Goal: Navigation & Orientation: Find specific page/section

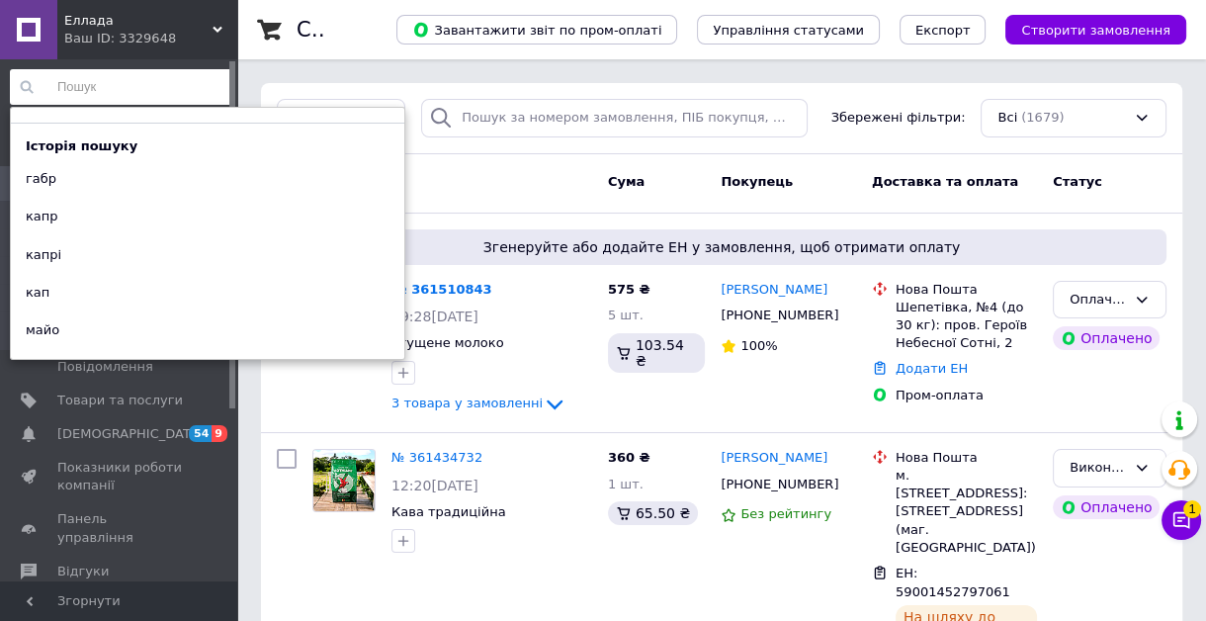
click at [226, 83] on input at bounding box center [121, 87] width 223 height 36
drag, startPoint x: 226, startPoint y: 83, endPoint x: 24, endPoint y: 65, distance: 203.4
click at [24, 65] on div "Історія пошуку габр капр капрі кап майо Замовлення та повідомлення Замовлення 0…" at bounding box center [121, 323] width 243 height 528
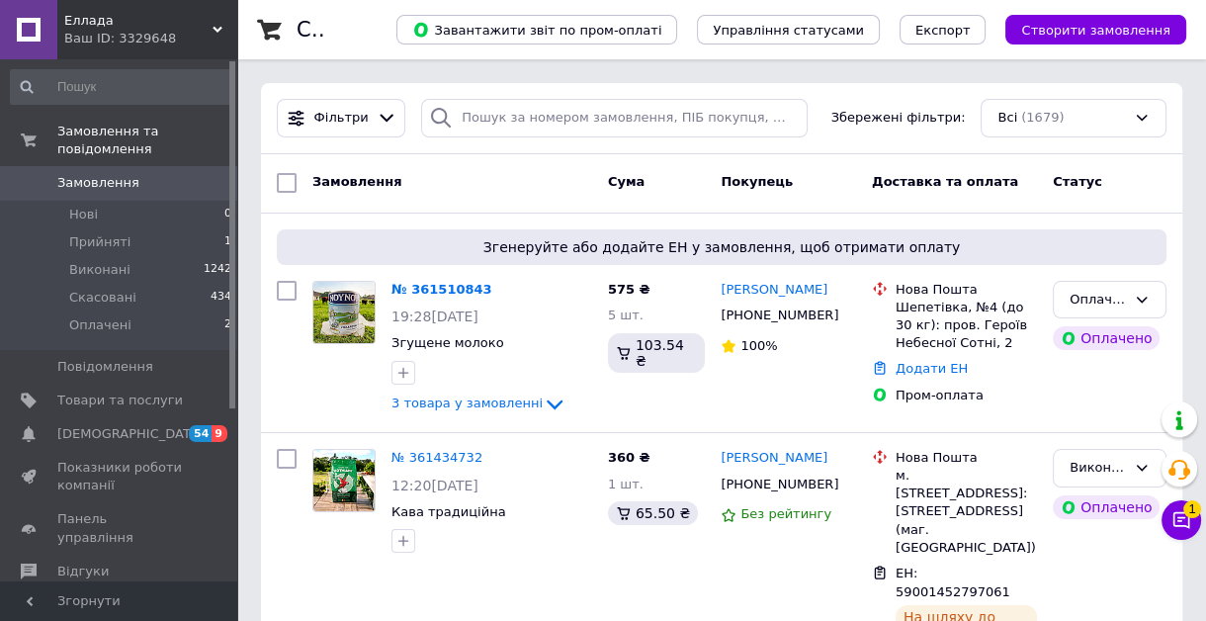
click at [24, 65] on div "Замовлення та повідомлення Замовлення 0 Нові 0 Прийняті 1 Виконані 1242 Скасова…" at bounding box center [121, 323] width 243 height 528
click at [5, 86] on div "Замовлення та повідомлення Замовлення 0 Нові 0 Прийняті 1 Виконані 1242 Скасова…" at bounding box center [121, 323] width 243 height 528
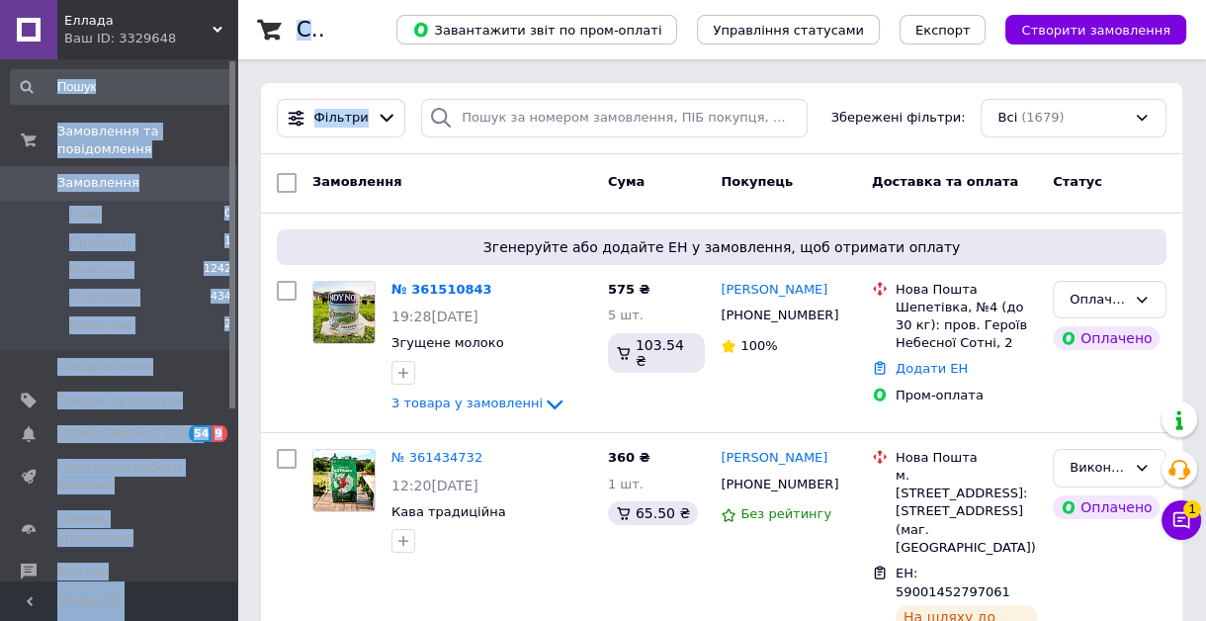
drag, startPoint x: 5, startPoint y: 86, endPoint x: -148, endPoint y: 77, distance: 153.5
click at [152, 22] on span "Еллада" at bounding box center [138, 21] width 148 height 18
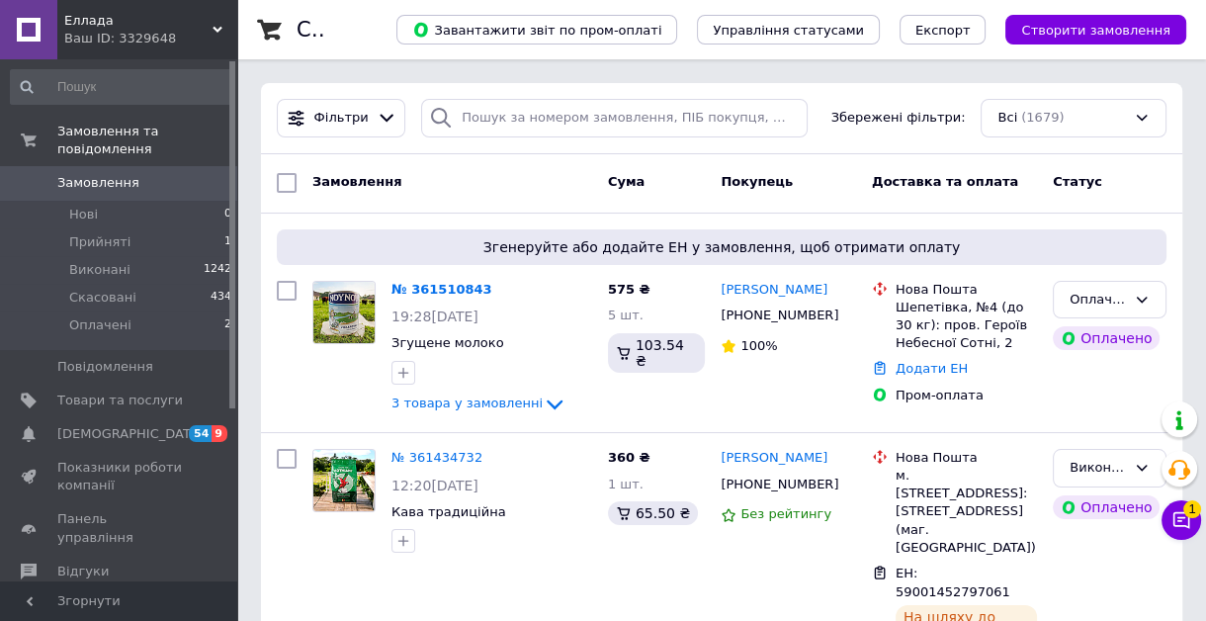
click at [153, 22] on div "Еллада Ваш ID: 3329648 Сайт Еллада Кабінет покупця Перевірити стан системи Стор…" at bounding box center [118, 29] width 237 height 59
click at [3, 49] on link at bounding box center [28, 29] width 57 height 59
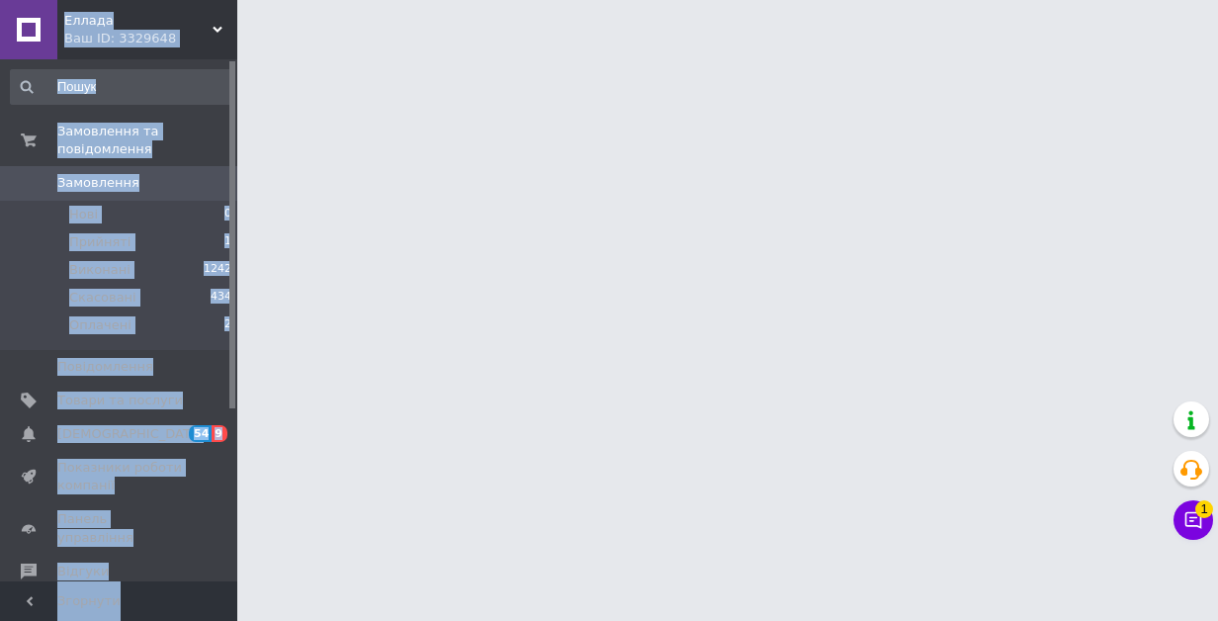
drag, startPoint x: 3, startPoint y: 49, endPoint x: -148, endPoint y: 43, distance: 151.3
click at [0, 43] on html "Еллада Ваш ID: 3329648 Сайт Еллада Кабінет покупця Перевірити стан системи Стор…" at bounding box center [609, 24] width 1218 height 49
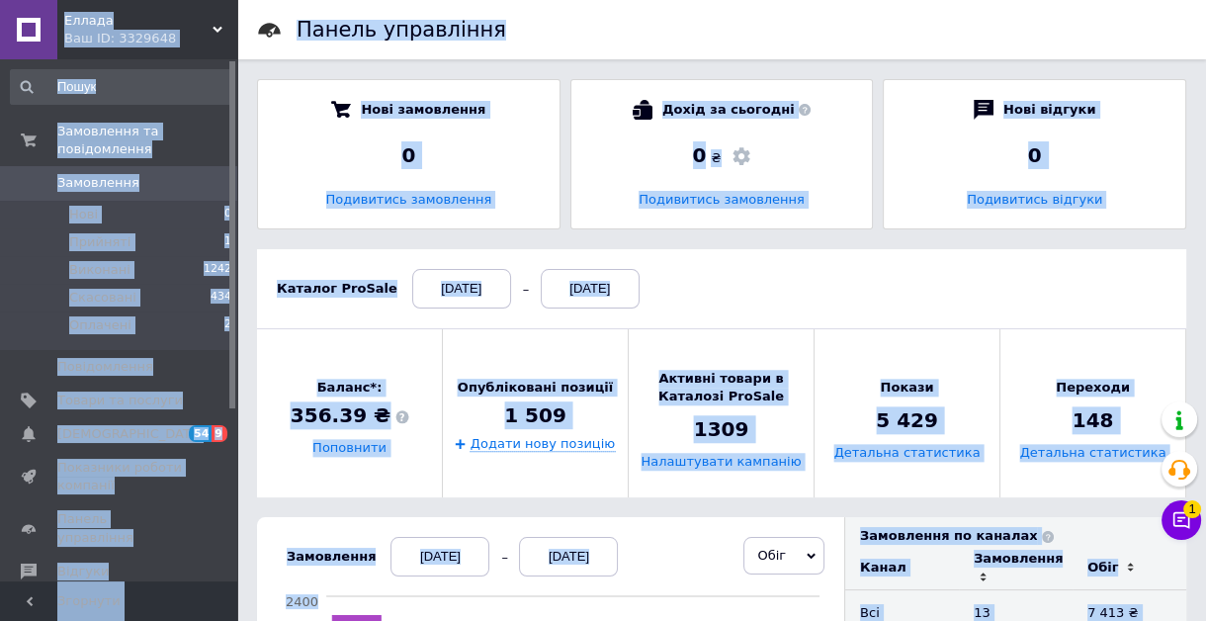
click at [7, 105] on div "Замовлення та повідомлення Замовлення 0 Нові 0 Прийняті 1 Виконані 1242 Скасова…" at bounding box center [121, 323] width 243 height 528
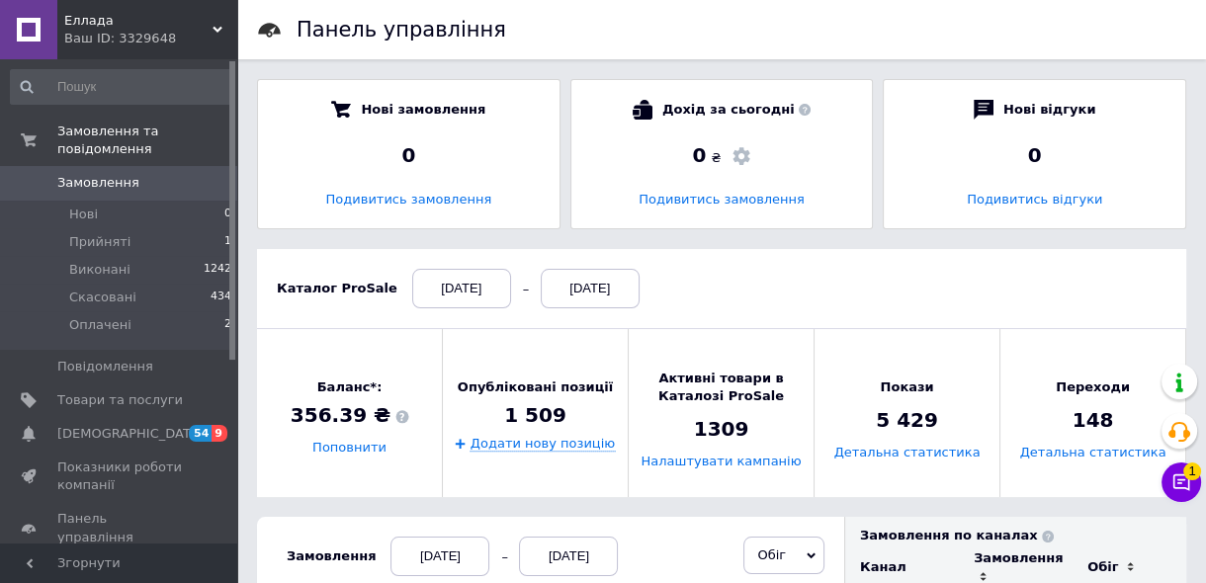
click at [22, 110] on div "Замовлення та повідомлення Замовлення 0 Нові 0 Прийняті 1 Виконані 1242 Скасова…" at bounding box center [121, 304] width 243 height 490
click at [62, 56] on div "Еллада Ваш ID: 3329648" at bounding box center [147, 29] width 180 height 59
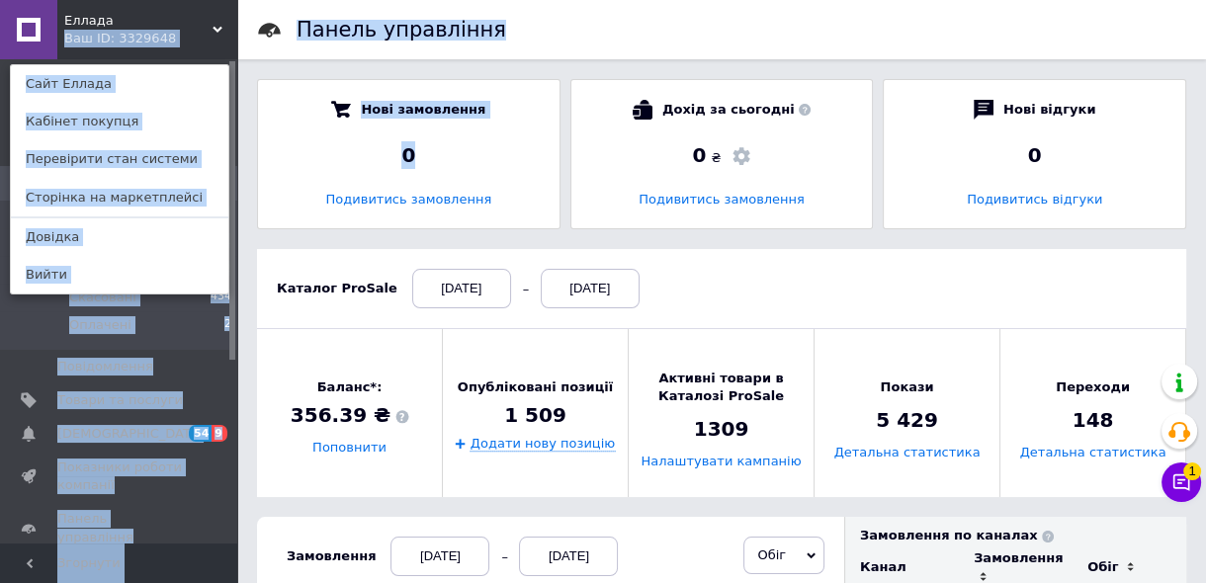
drag, startPoint x: 62, startPoint y: 56, endPoint x: -148, endPoint y: -9, distance: 220.4
click at [202, 12] on div "Еллада Ваш ID: 3329648 Сайт Еллада Кабінет покупця Перевірити стан системи Стор…" at bounding box center [118, 29] width 237 height 59
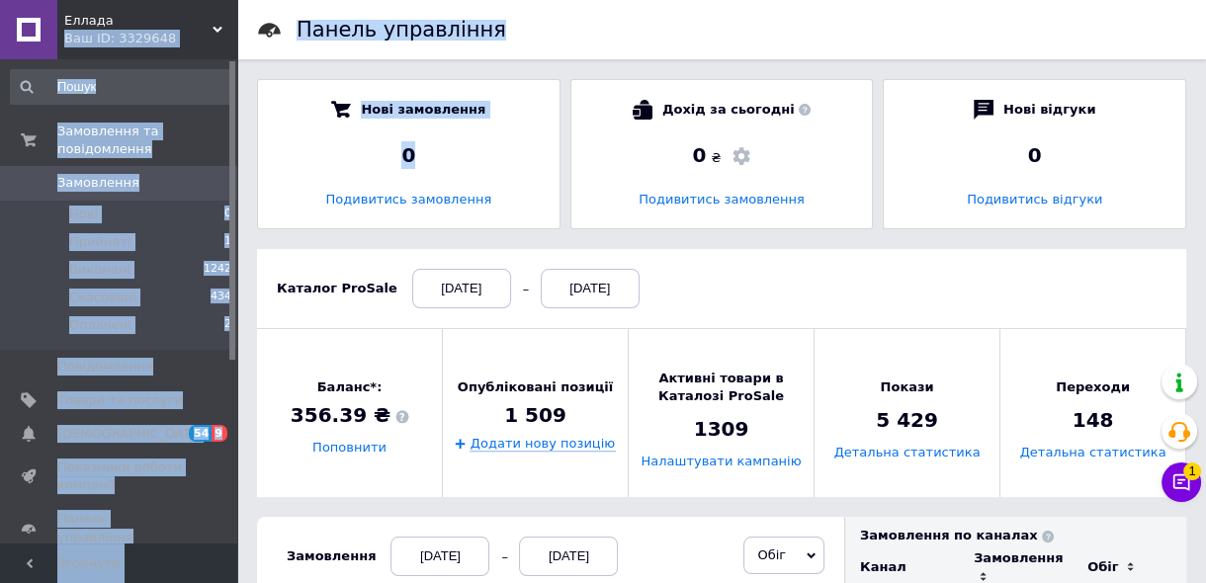
drag, startPoint x: 202, startPoint y: 12, endPoint x: -148, endPoint y: 23, distance: 350.0
click at [0, 358] on span at bounding box center [28, 367] width 57 height 18
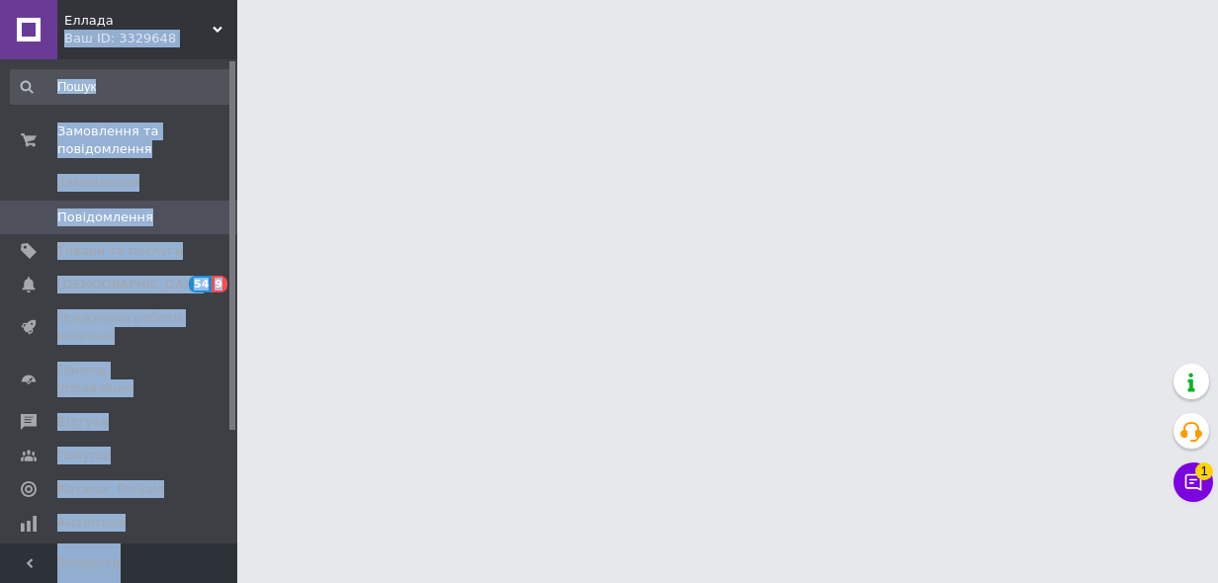
click at [0, 362] on span at bounding box center [28, 380] width 57 height 36
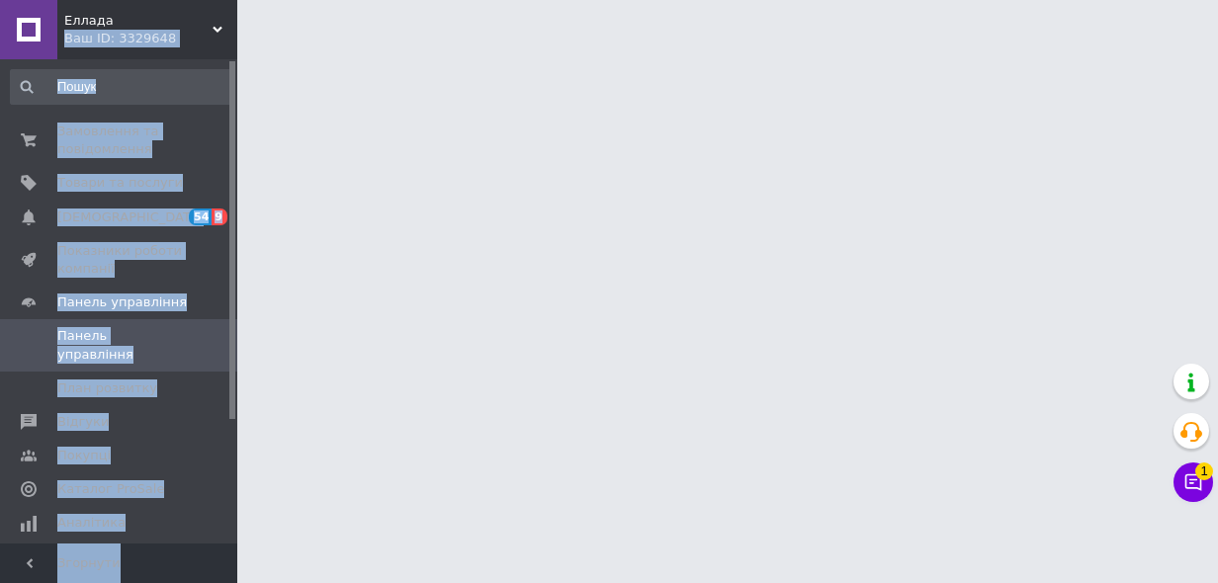
click at [0, 350] on link "Панель управління" at bounding box center [121, 344] width 243 height 51
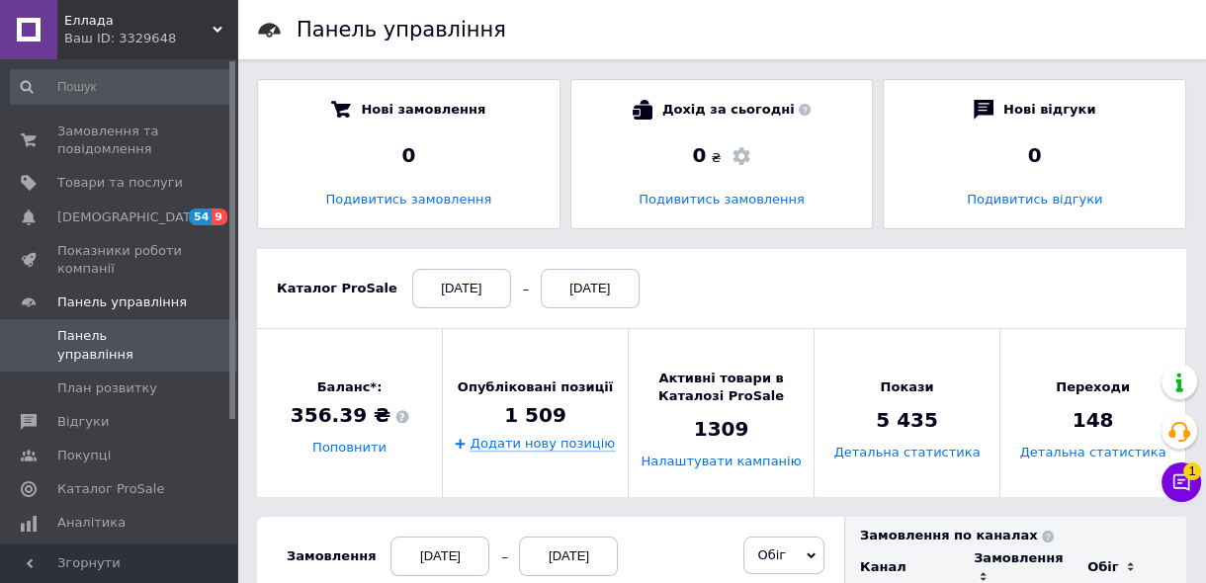
click at [229, 191] on div at bounding box center [232, 240] width 6 height 358
drag, startPoint x: 237, startPoint y: 174, endPoint x: -90, endPoint y: 142, distance: 328.7
